Goal: Task Accomplishment & Management: Use online tool/utility

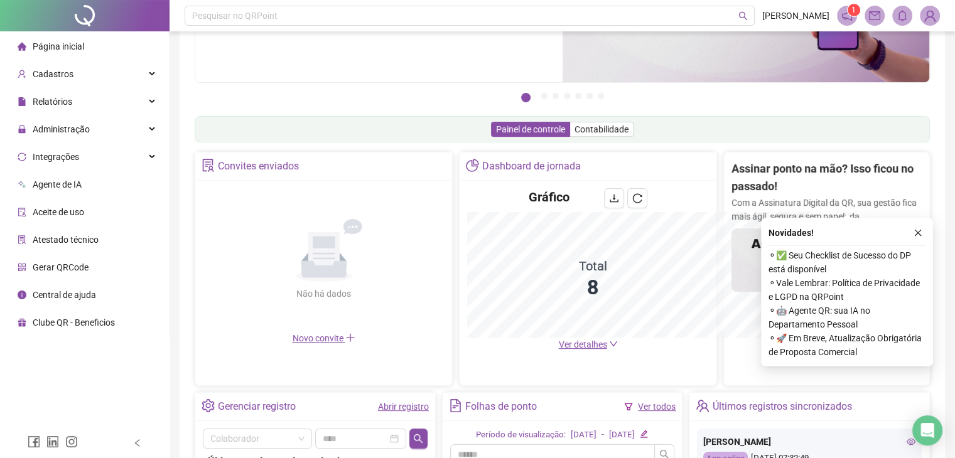
scroll to position [310, 0]
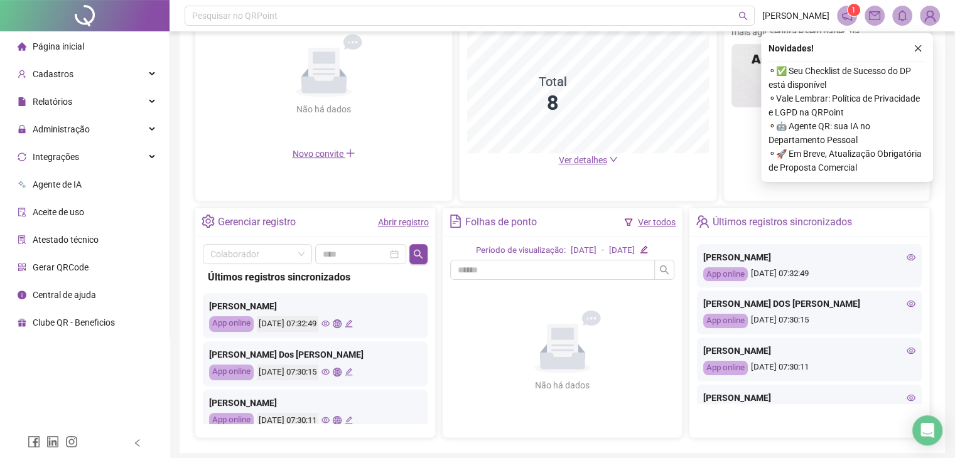
click at [906, 397] on icon "eye" at bounding box center [910, 398] width 9 height 9
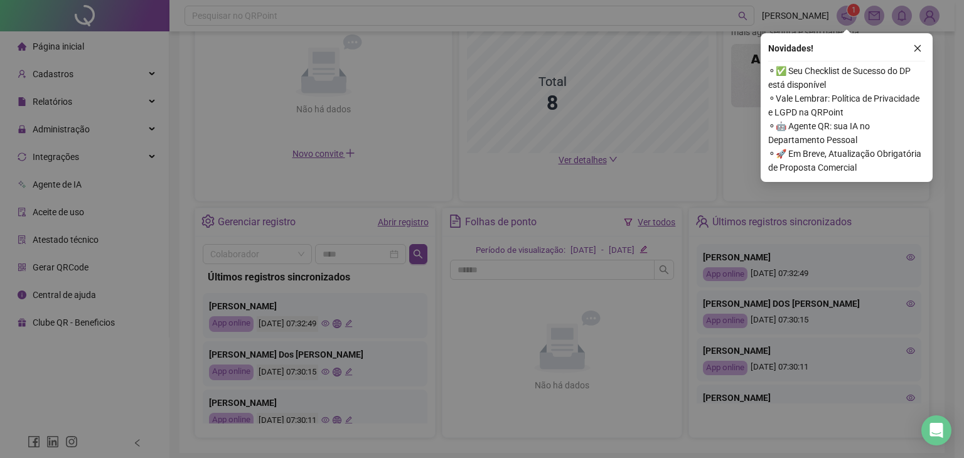
type input "**********"
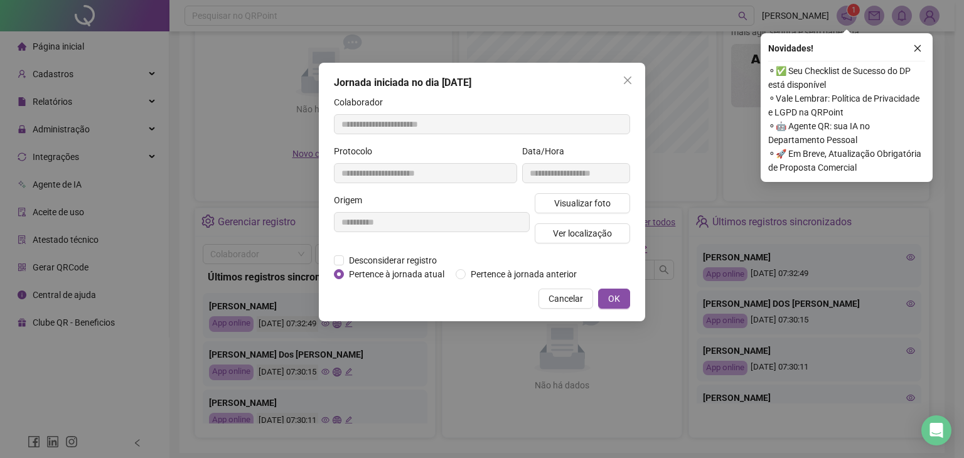
click at [625, 77] on icon "close" at bounding box center [628, 80] width 10 height 10
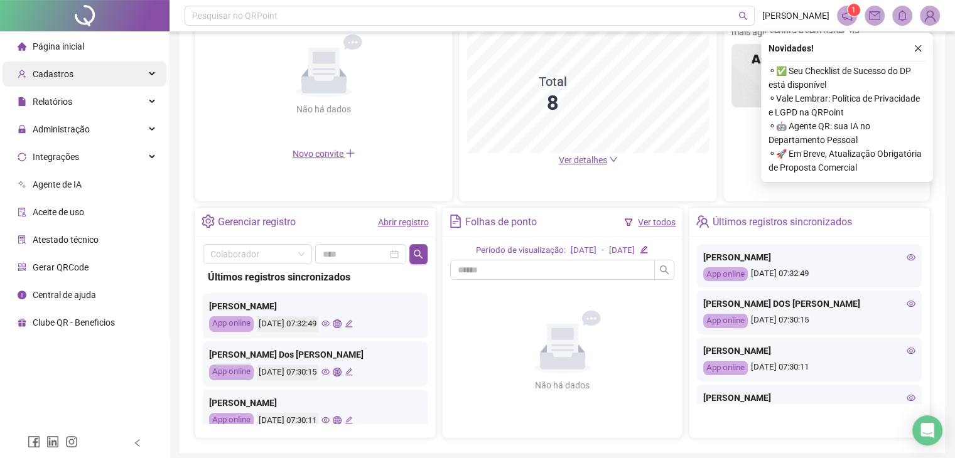
click at [110, 85] on div "Cadastros" at bounding box center [85, 74] width 164 height 25
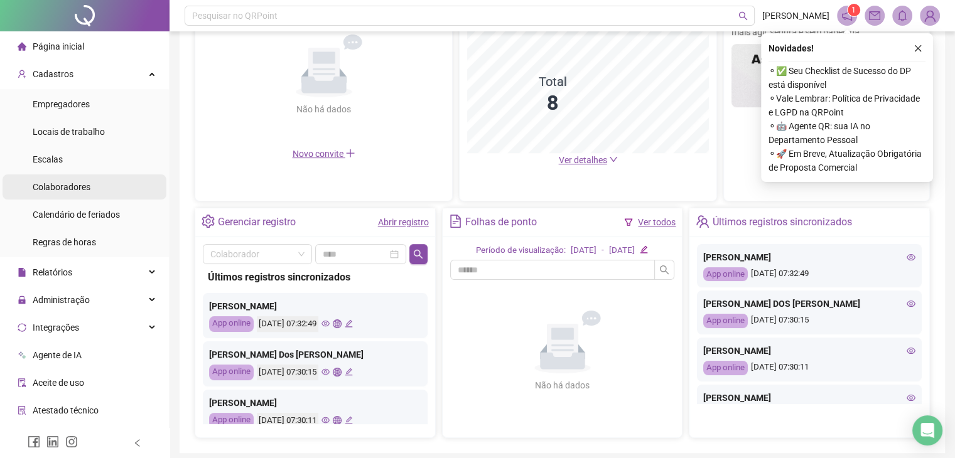
click at [65, 195] on div "Colaboradores" at bounding box center [62, 186] width 58 height 25
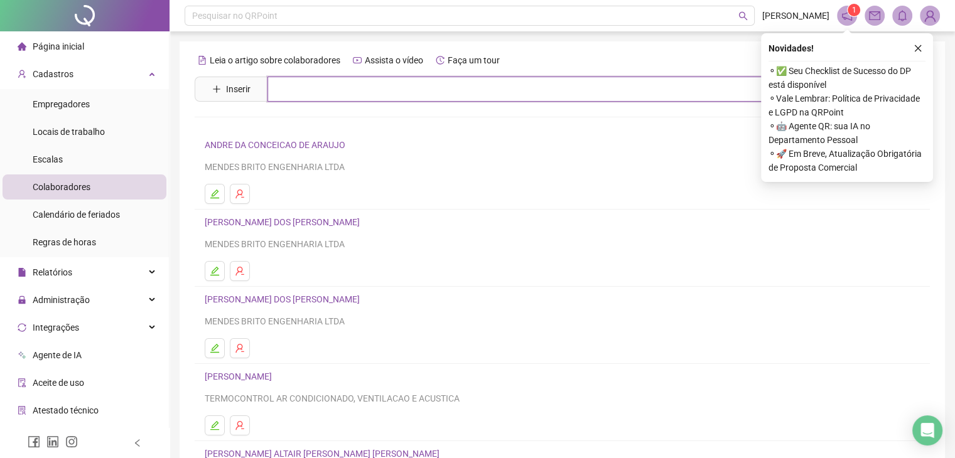
click at [371, 94] on input "text" at bounding box center [571, 89] width 608 height 25
type input "*****"
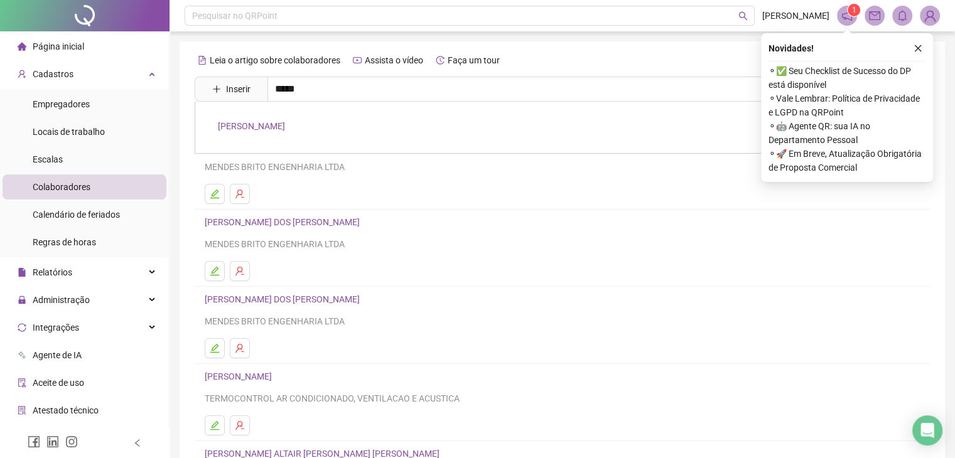
click at [299, 132] on div "[PERSON_NAME]" at bounding box center [562, 128] width 735 height 52
click at [308, 89] on input "*****" at bounding box center [571, 89] width 608 height 25
click at [285, 126] on link "[PERSON_NAME]" at bounding box center [251, 126] width 67 height 10
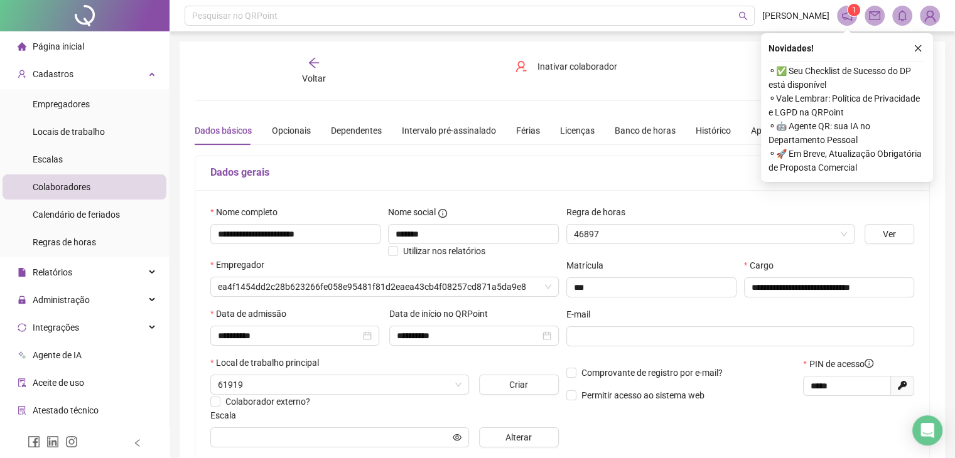
type input "**********"
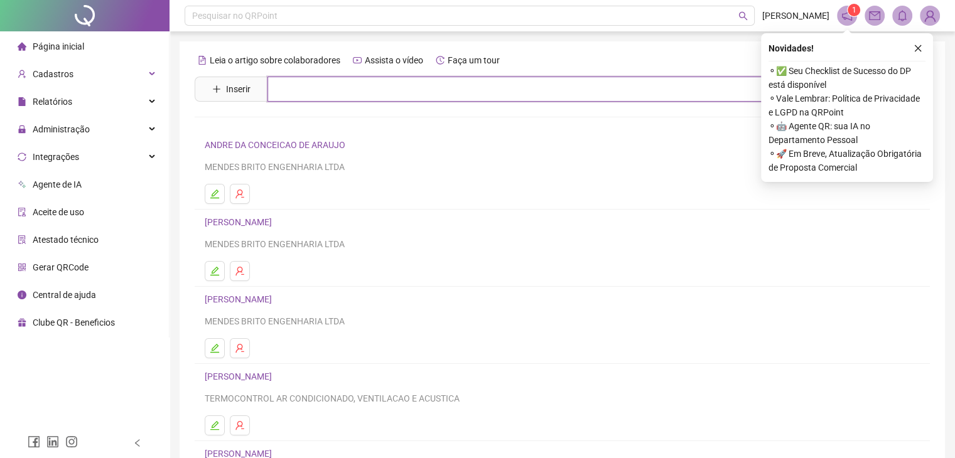
click at [352, 94] on input "text" at bounding box center [571, 89] width 608 height 25
type input "*****"
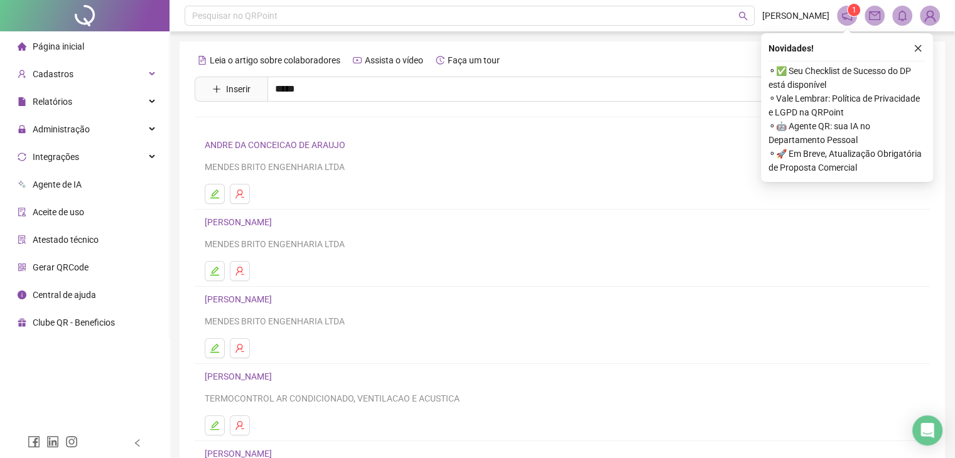
click at [288, 132] on div "[PERSON_NAME]" at bounding box center [562, 128] width 735 height 52
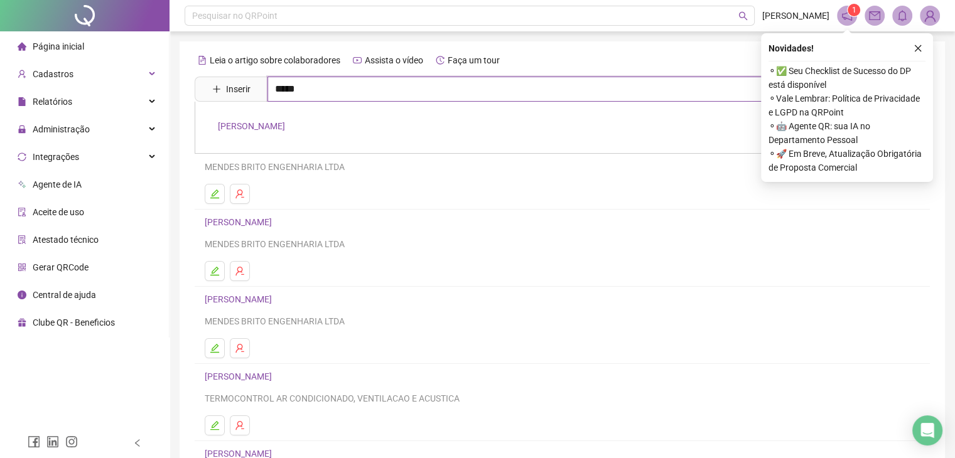
click at [336, 91] on input "*****" at bounding box center [571, 89] width 608 height 25
click at [285, 127] on link "[PERSON_NAME]" at bounding box center [251, 126] width 67 height 10
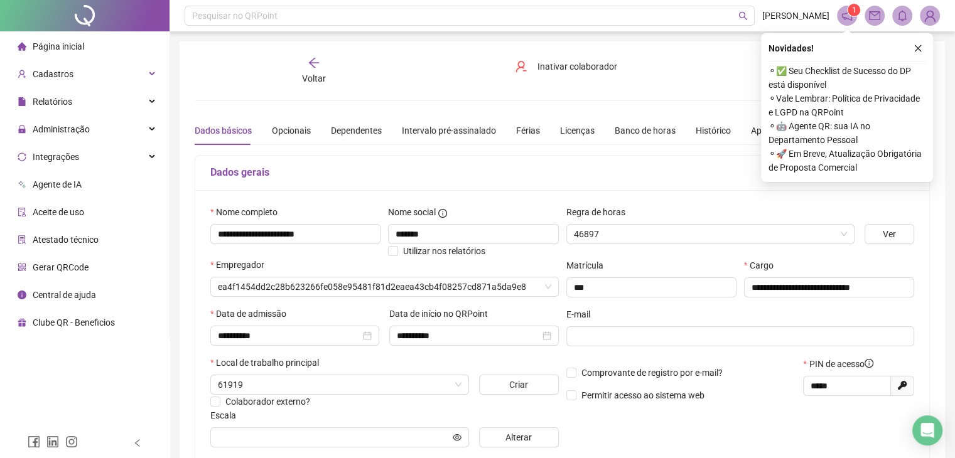
type input "**********"
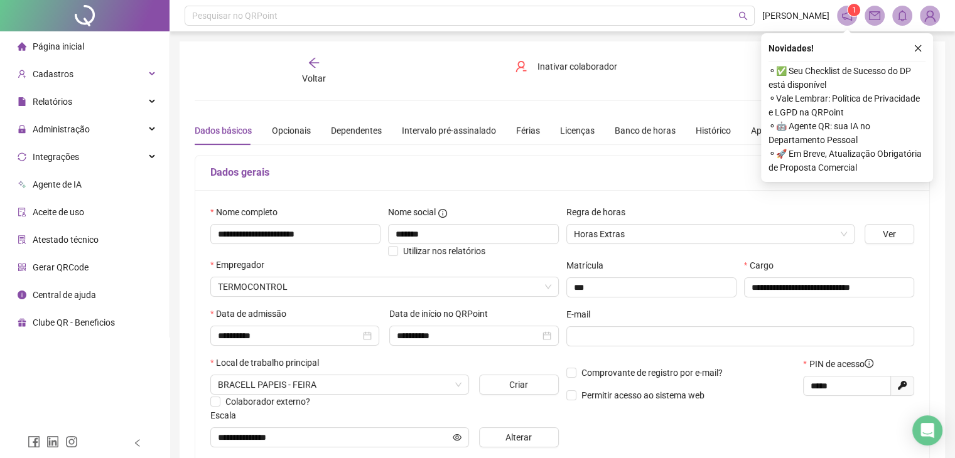
click at [626, 168] on h5 "Dados gerais" at bounding box center [562, 172] width 704 height 15
click at [312, 64] on icon "arrow-left" at bounding box center [314, 62] width 13 height 13
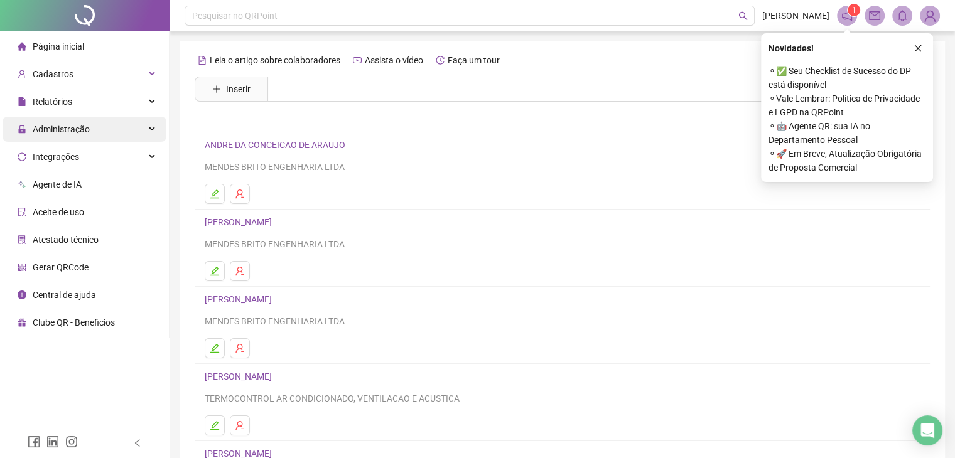
click at [154, 131] on div "Administração" at bounding box center [85, 129] width 164 height 25
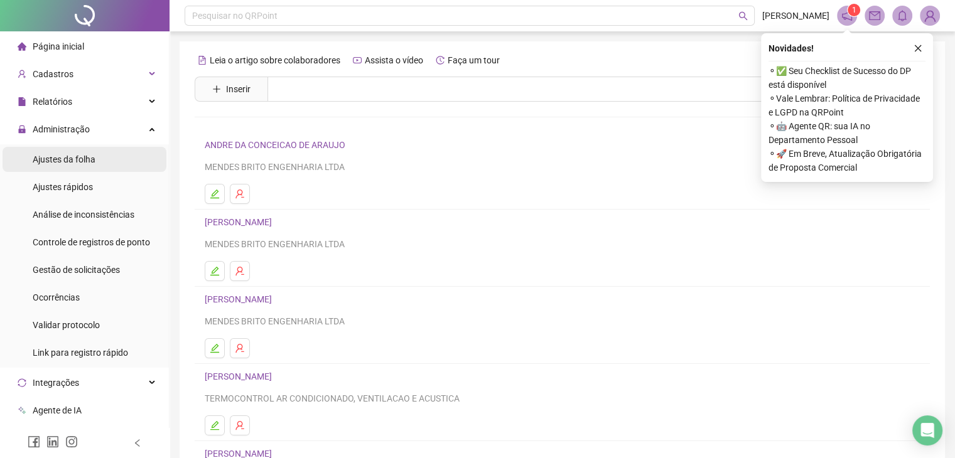
click at [102, 161] on li "Ajustes da folha" at bounding box center [85, 159] width 164 height 25
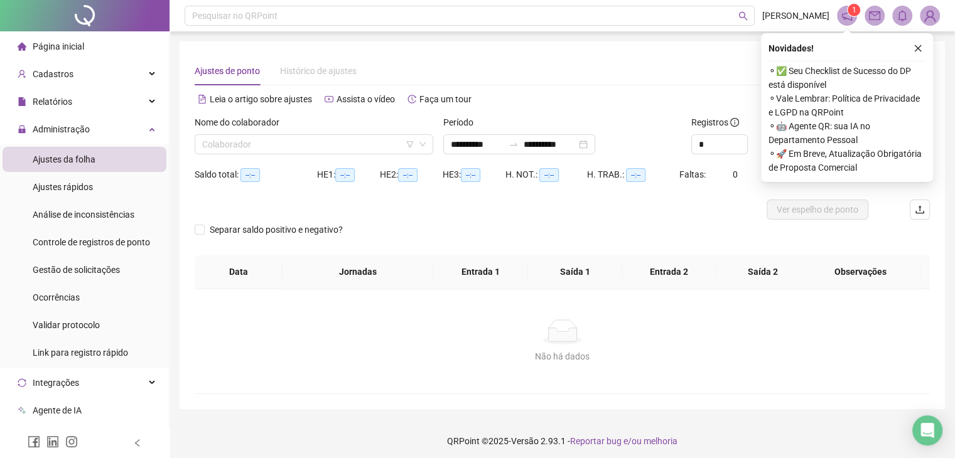
type input "**********"
click at [83, 191] on span "Ajustes rápidos" at bounding box center [63, 187] width 60 height 10
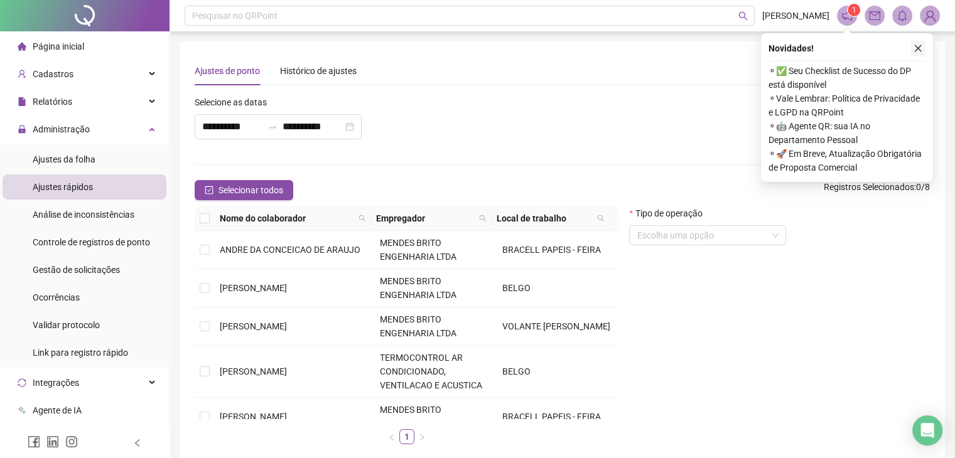
click at [916, 51] on icon "close" at bounding box center [917, 48] width 9 height 9
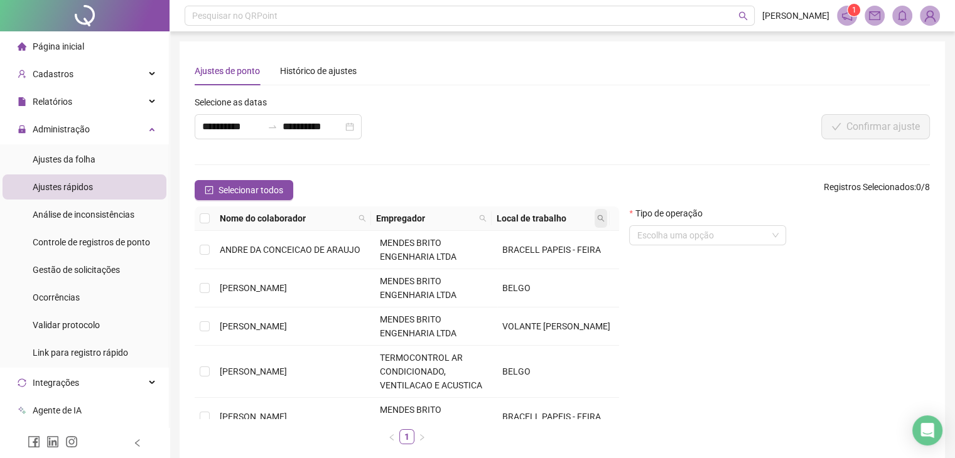
click at [599, 218] on icon "search" at bounding box center [601, 219] width 8 height 8
type input "*******"
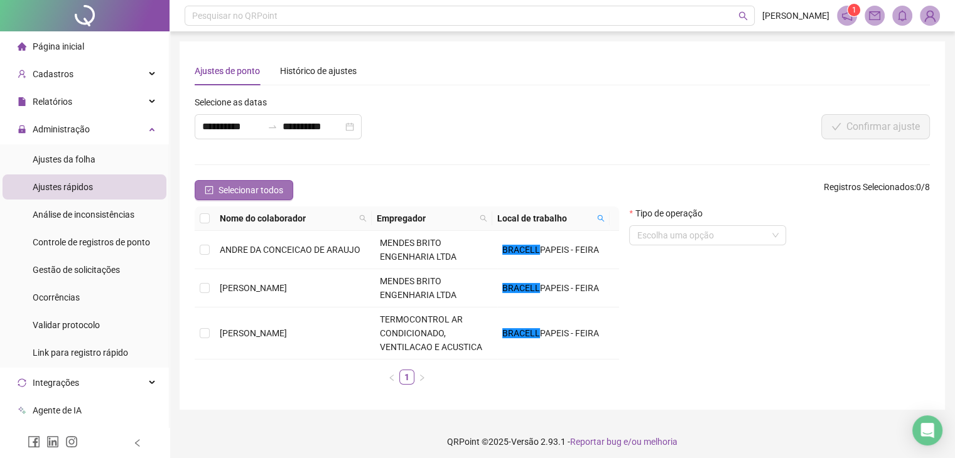
click at [213, 191] on button "Selecionar todos" at bounding box center [244, 190] width 99 height 20
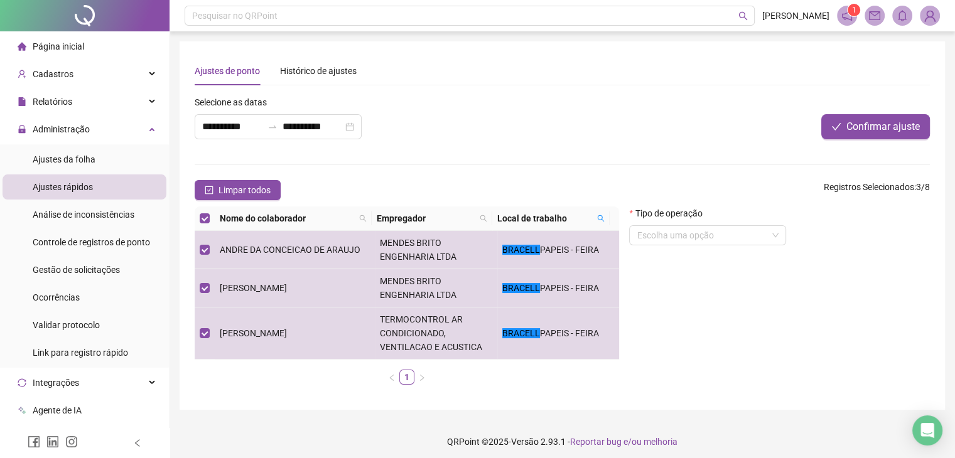
click at [488, 176] on form "**********" at bounding box center [562, 244] width 735 height 299
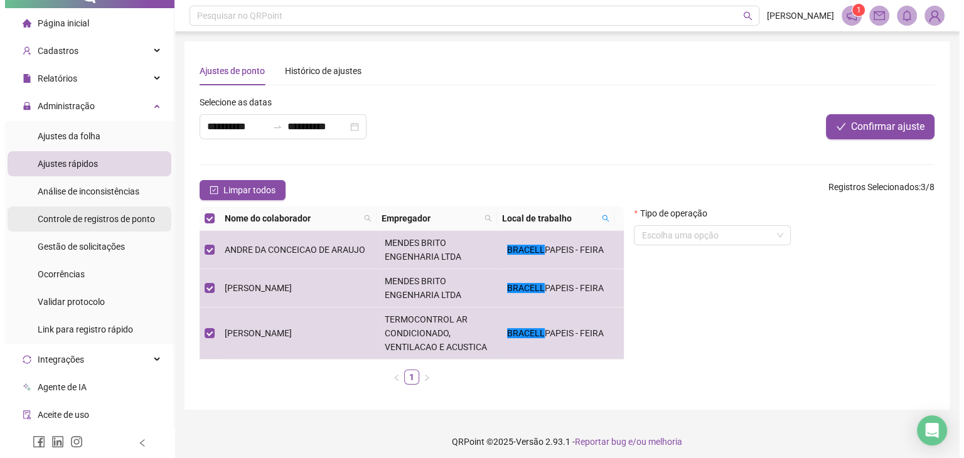
scroll to position [63, 0]
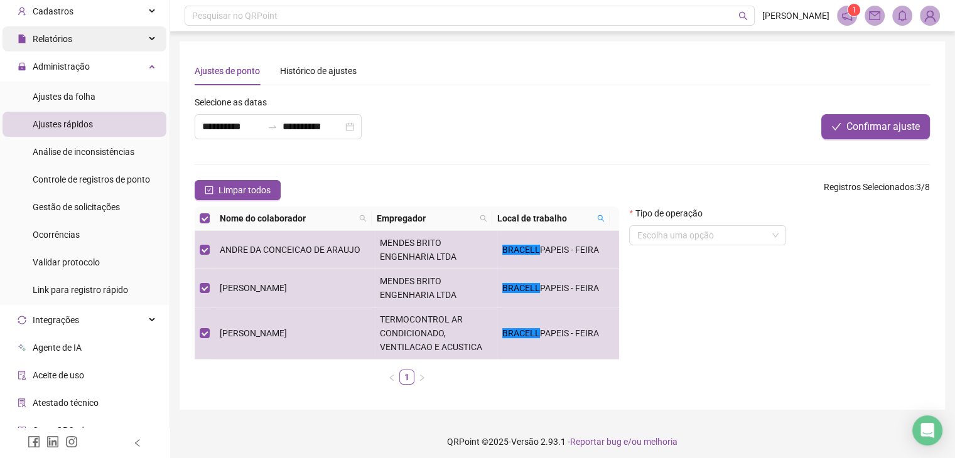
click at [121, 48] on div "Relatórios" at bounding box center [85, 38] width 164 height 25
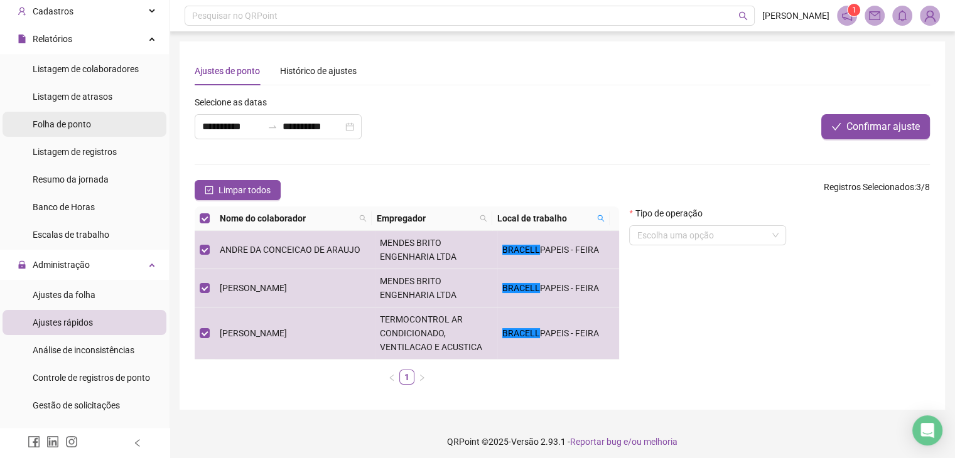
click at [70, 122] on span "Folha de ponto" at bounding box center [62, 124] width 58 height 10
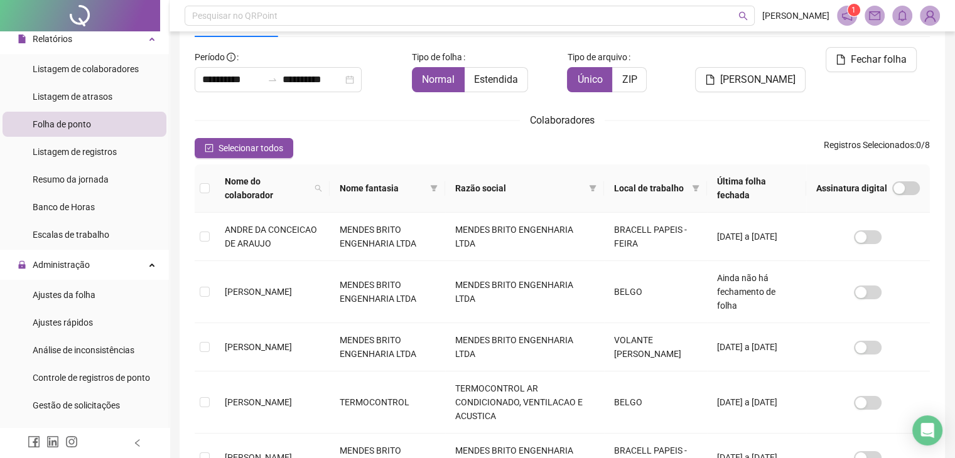
scroll to position [90, 0]
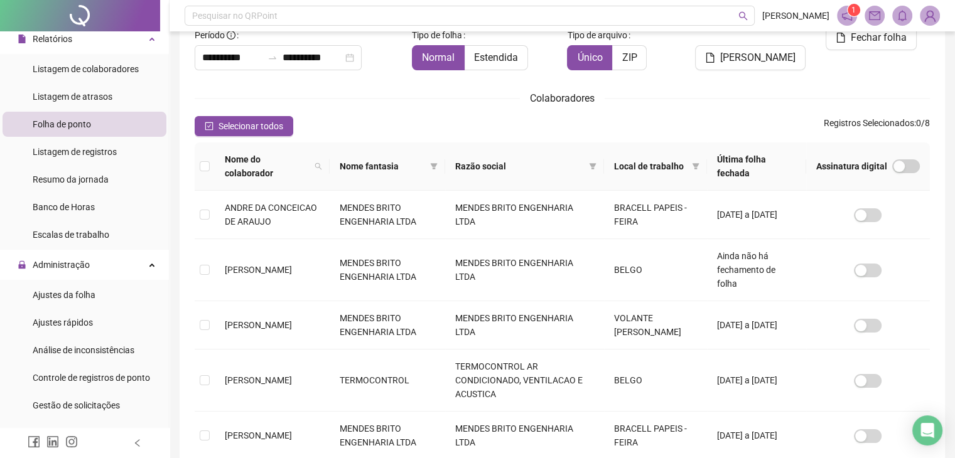
click at [698, 167] on th "Local de trabalho" at bounding box center [655, 166] width 102 height 48
click at [692, 164] on icon "filter" at bounding box center [696, 167] width 8 height 8
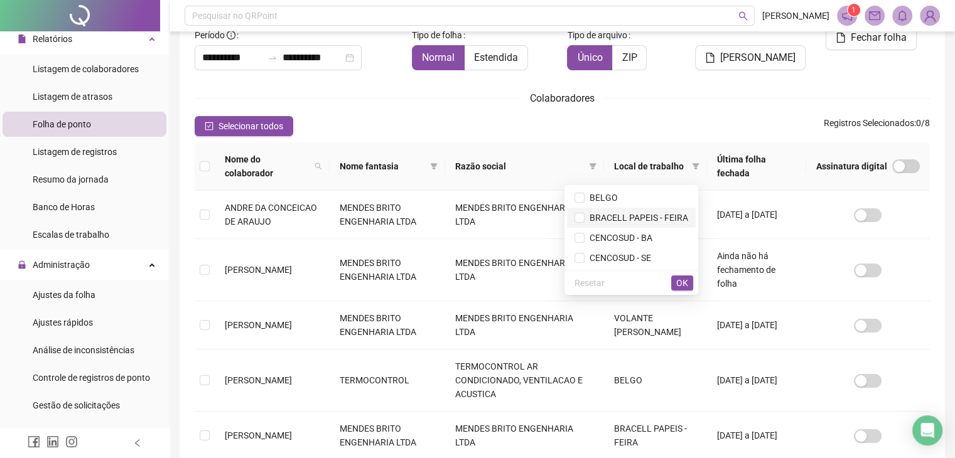
click at [624, 217] on span "BRACELL PAPEIS - FEIRA" at bounding box center [636, 218] width 104 height 10
click at [690, 281] on button "OK" at bounding box center [682, 283] width 22 height 15
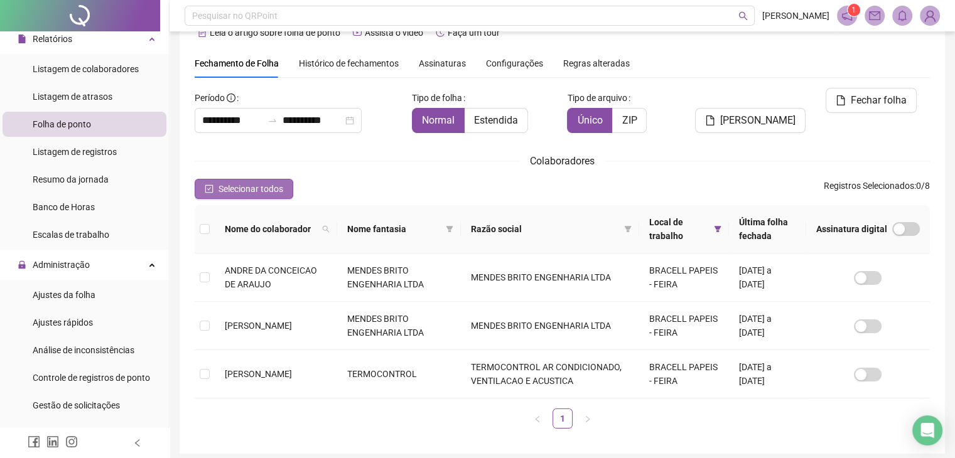
drag, startPoint x: 216, startPoint y: 193, endPoint x: 210, endPoint y: 192, distance: 6.4
click at [213, 194] on button "Selecionar todos" at bounding box center [244, 189] width 99 height 20
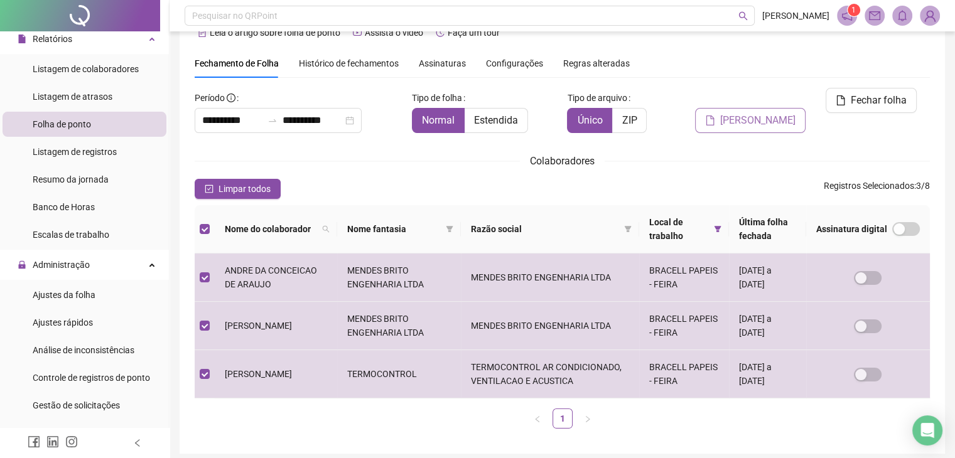
click at [732, 108] on button "[PERSON_NAME]" at bounding box center [750, 120] width 110 height 25
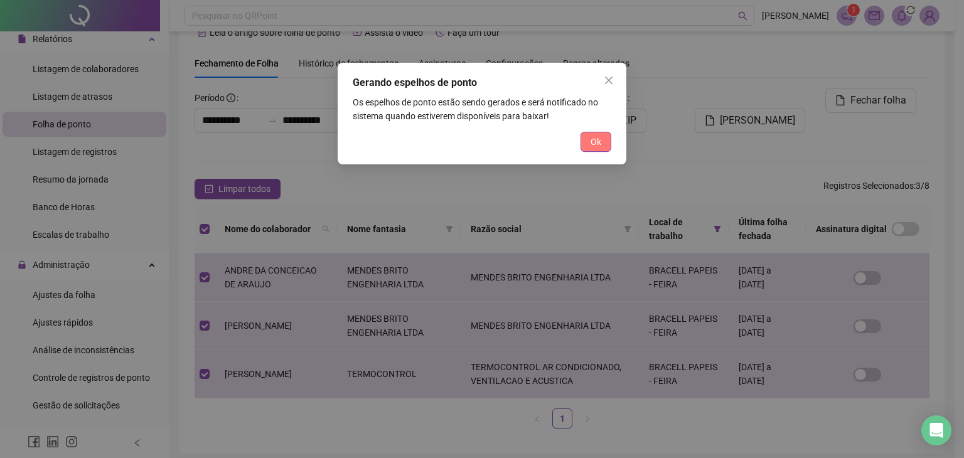
click at [600, 147] on span "Ok" at bounding box center [596, 142] width 11 height 14
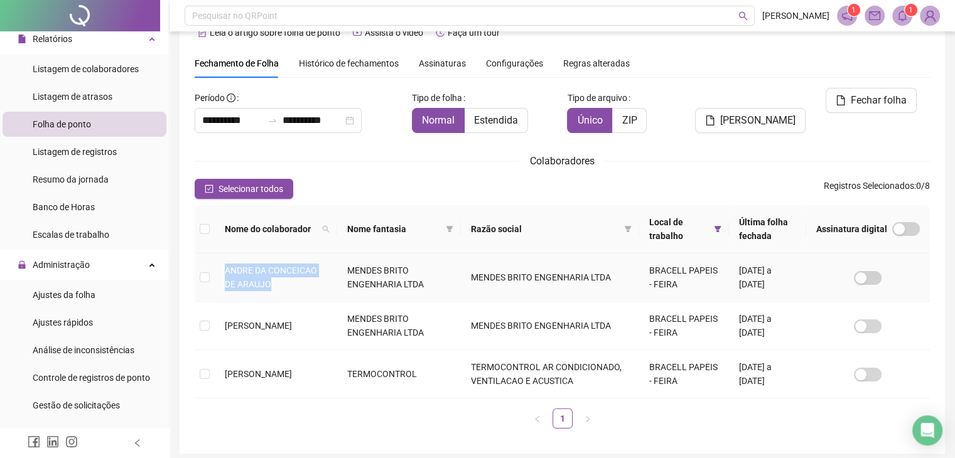
drag, startPoint x: 272, startPoint y: 282, endPoint x: 213, endPoint y: 274, distance: 59.6
click at [213, 274] on tr "ANDRE DA CONCEICAO DE [PERSON_NAME] BRITO ENGENHARIA LTDA MENDES BRITO ENGENHAR…" at bounding box center [562, 278] width 735 height 48
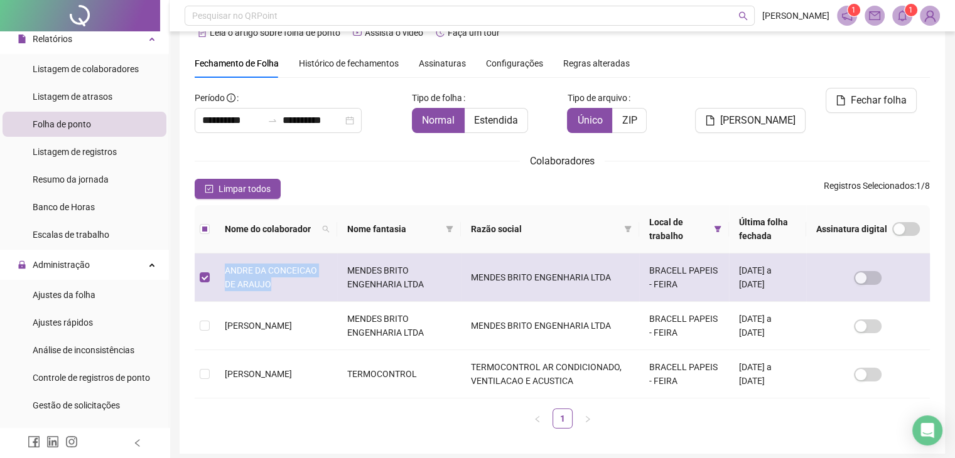
copy tr "ANDRE DA CONCEICAO DE ARAUJO"
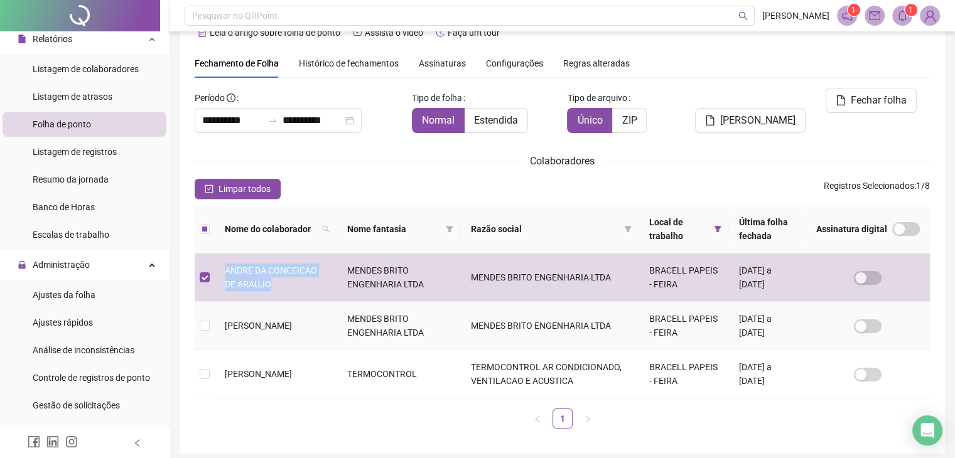
drag, startPoint x: 269, startPoint y: 333, endPoint x: 221, endPoint y: 325, distance: 48.5
click at [221, 325] on td "[PERSON_NAME]" at bounding box center [276, 326] width 122 height 48
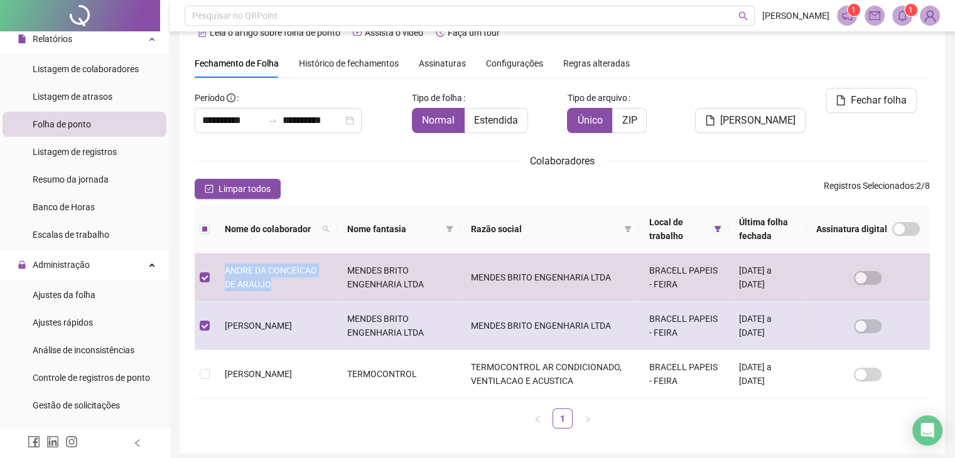
copy span "[PERSON_NAME]"
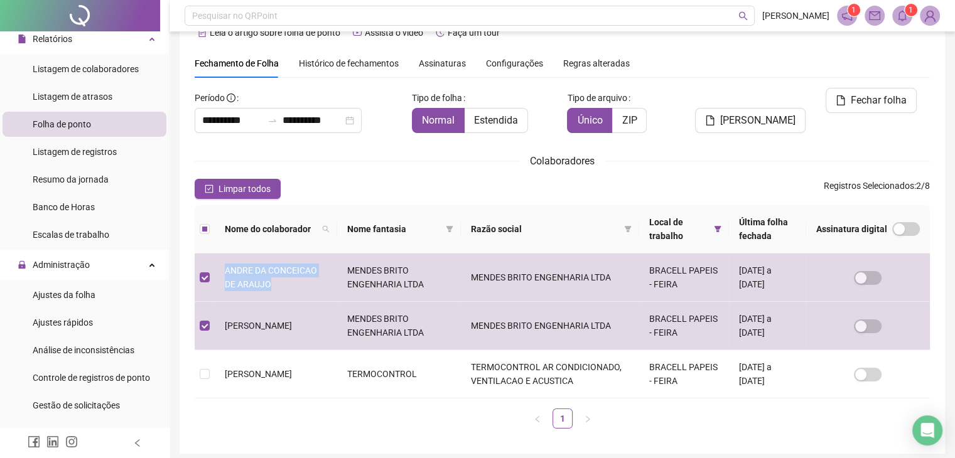
click at [908, 18] on span at bounding box center [902, 16] width 20 height 20
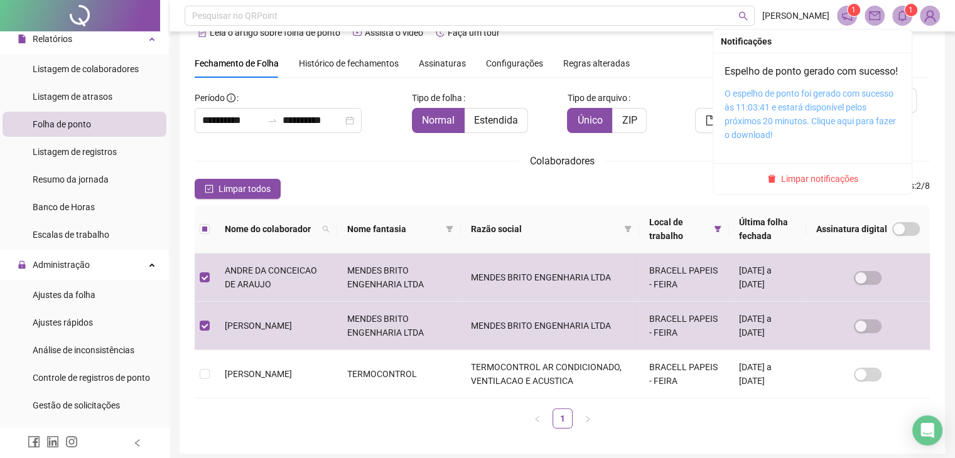
click at [785, 126] on link "O espelho de ponto foi gerado com sucesso às 11:03:41 e estará disponível pelos…" at bounding box center [809, 114] width 171 height 51
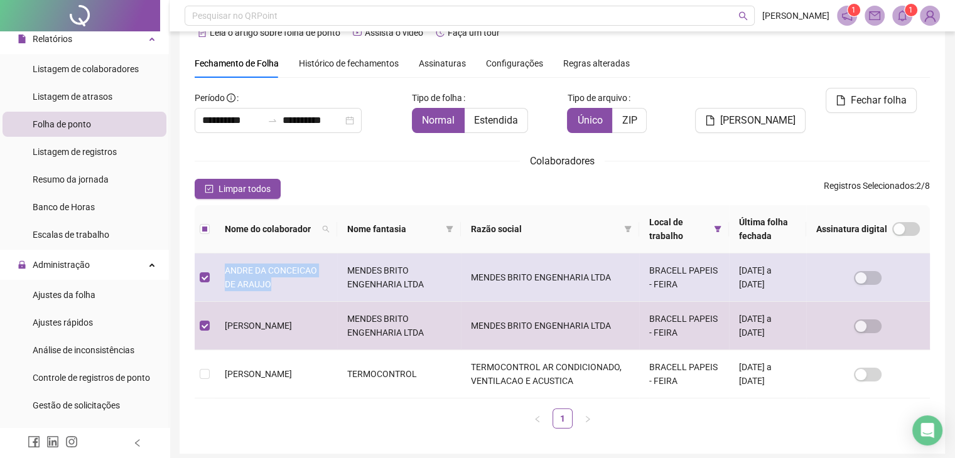
drag, startPoint x: 268, startPoint y: 284, endPoint x: 221, endPoint y: 274, distance: 48.1
click at [221, 274] on td "ANDRE DA CONCEICAO DE ARAUJO" at bounding box center [276, 278] width 122 height 48
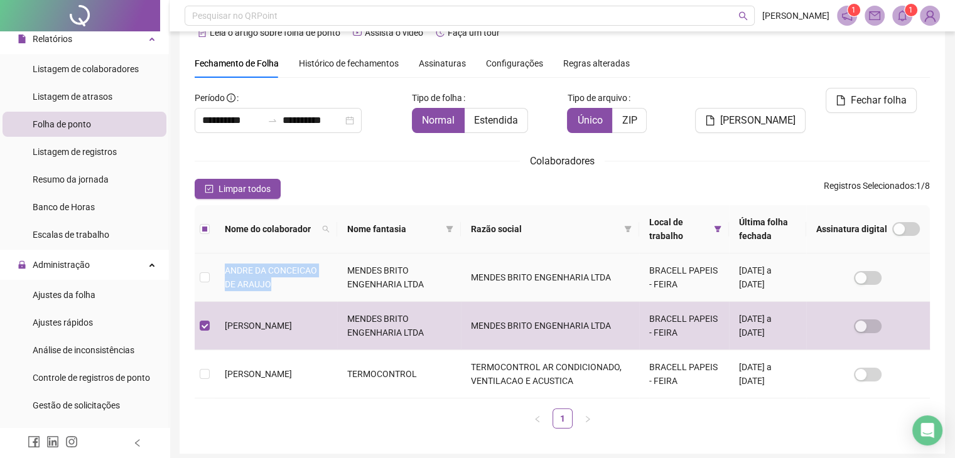
copy span "ANDRE DA CONCEICAO DE ARAUJO"
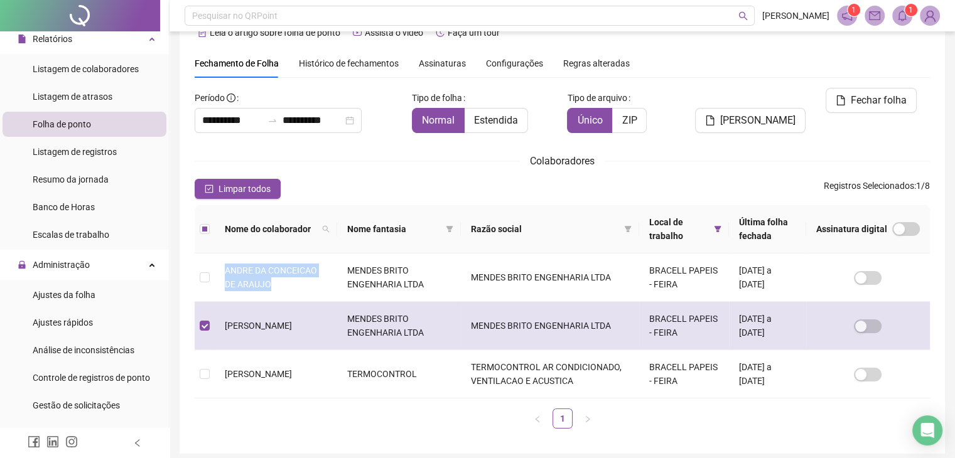
drag, startPoint x: 267, startPoint y: 334, endPoint x: 222, endPoint y: 321, distance: 46.5
click at [222, 321] on td "[PERSON_NAME]" at bounding box center [276, 326] width 122 height 48
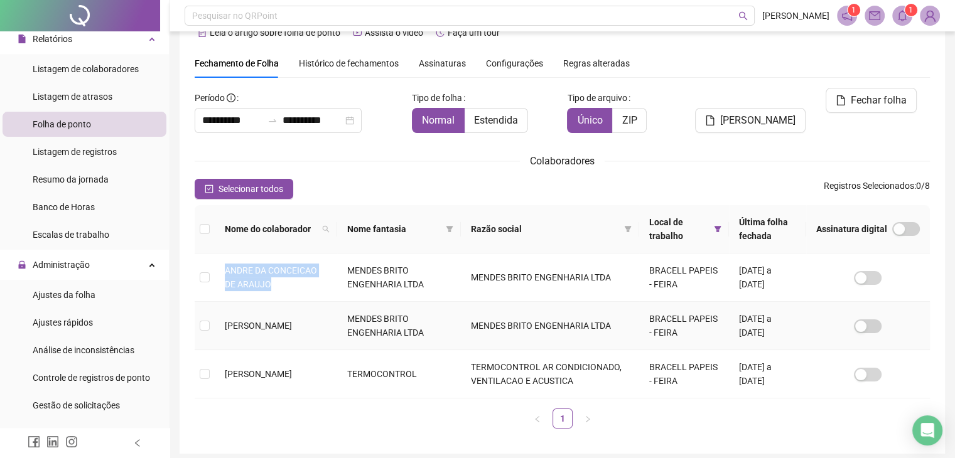
copy span "[PERSON_NAME]"
drag, startPoint x: 266, startPoint y: 381, endPoint x: 223, endPoint y: 370, distance: 43.5
click at [223, 370] on td "[PERSON_NAME]" at bounding box center [276, 374] width 122 height 48
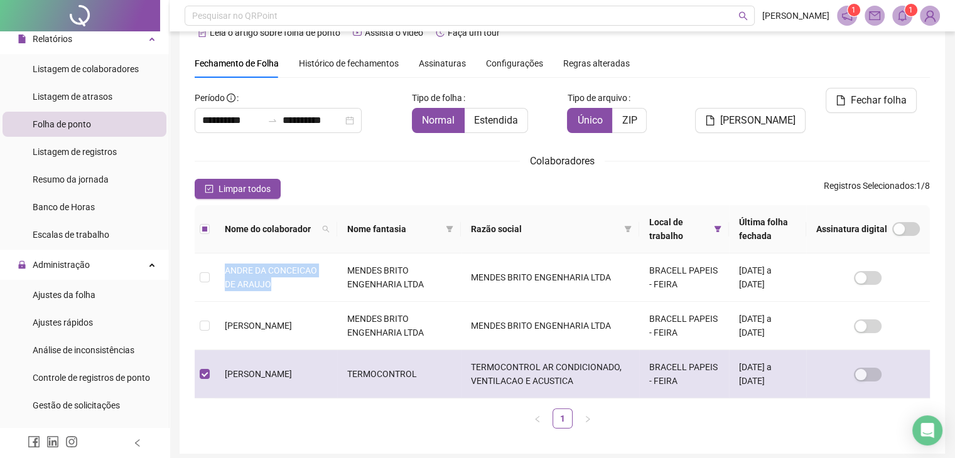
copy span "[PERSON_NAME]"
